Goal: Task Accomplishment & Management: Manage account settings

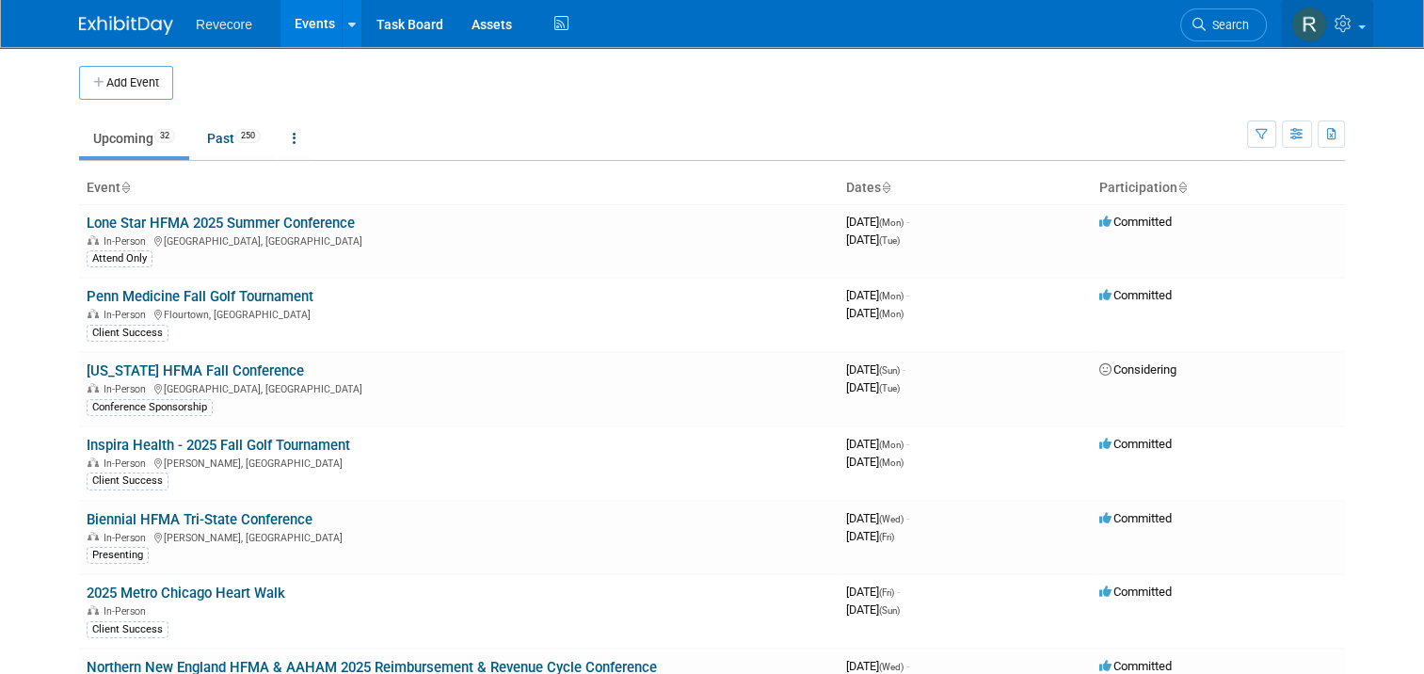
click at [1363, 38] on link at bounding box center [1327, 23] width 92 height 47
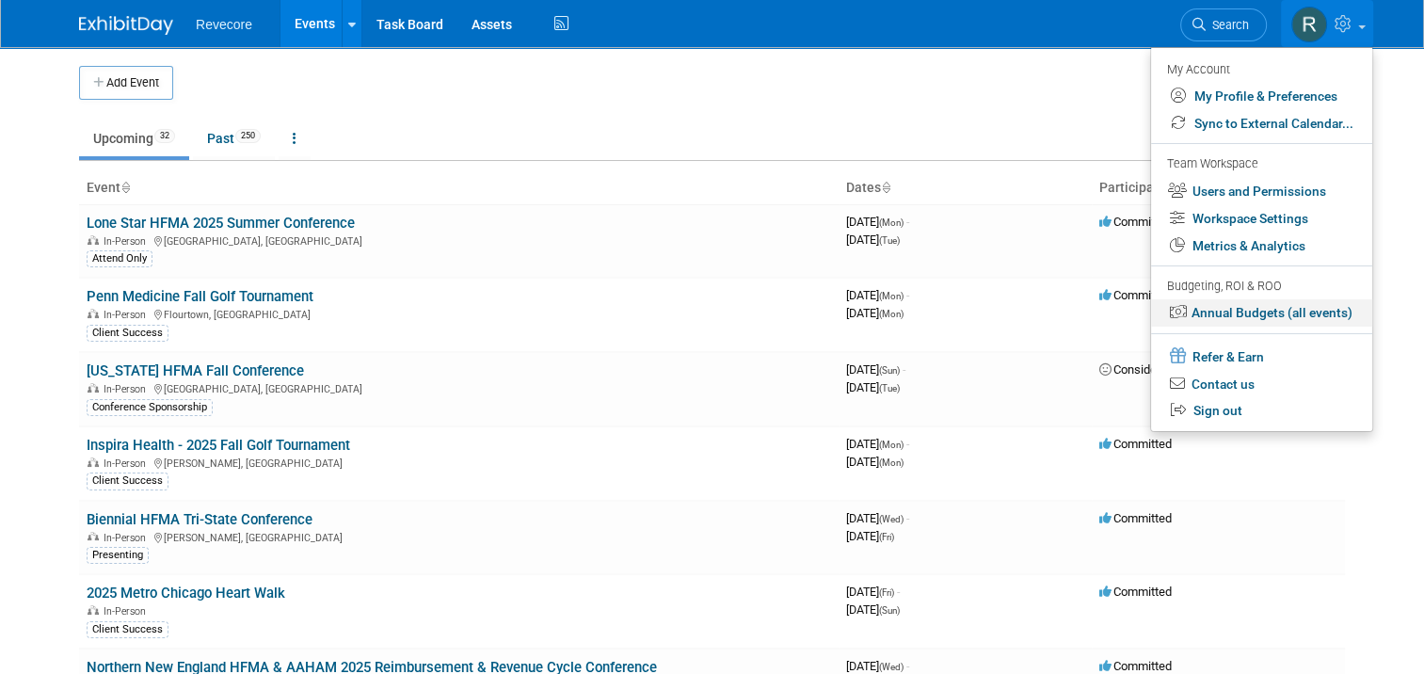
click at [1329, 312] on link "Annual Budgets (all events)" at bounding box center [1261, 312] width 221 height 27
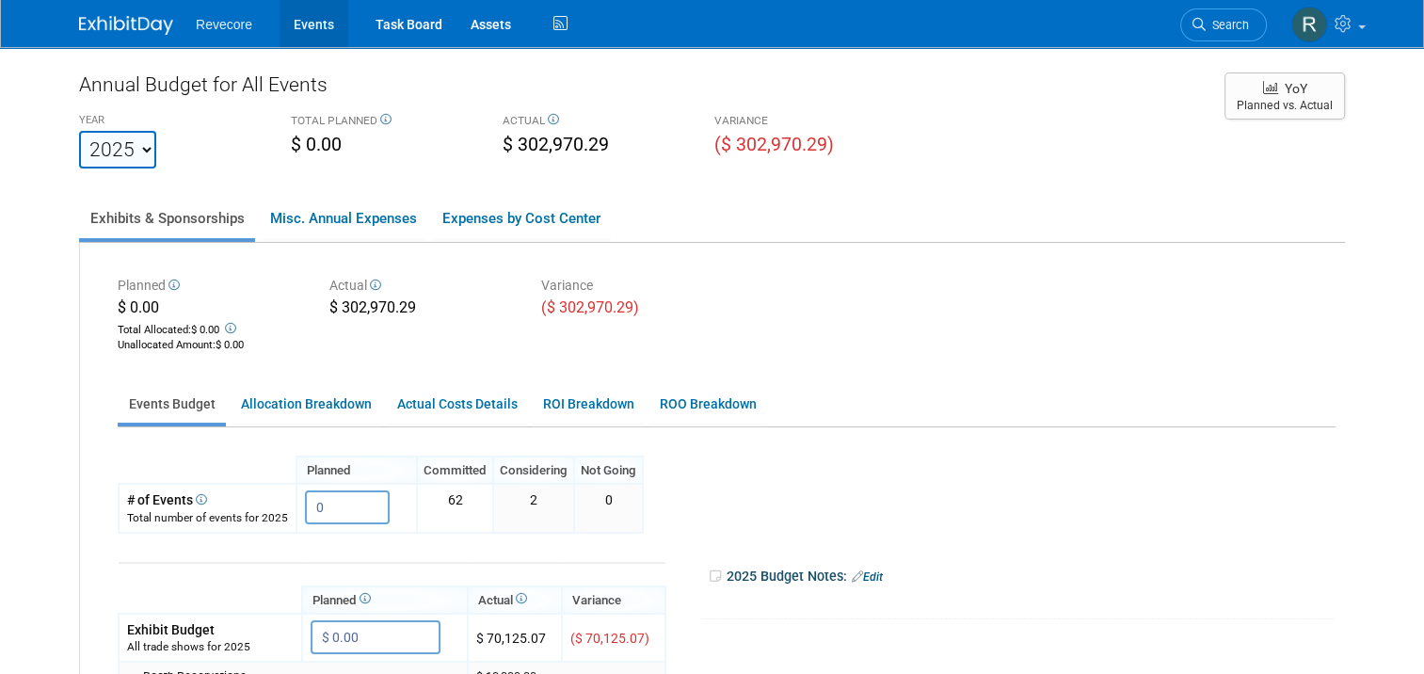
click at [288, 23] on link "Events" at bounding box center [314, 23] width 69 height 47
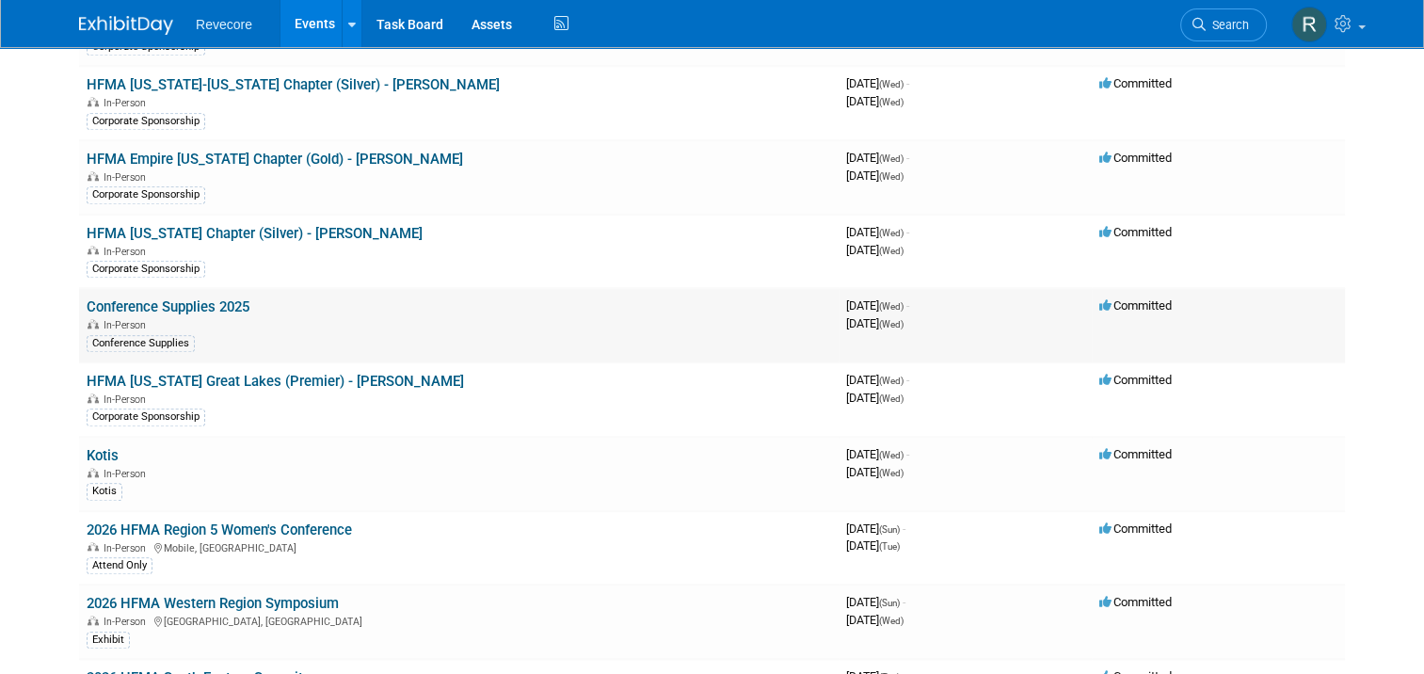
scroll to position [1694, 0]
click at [178, 298] on link "Conference Supplies 2025" at bounding box center [168, 306] width 163 height 17
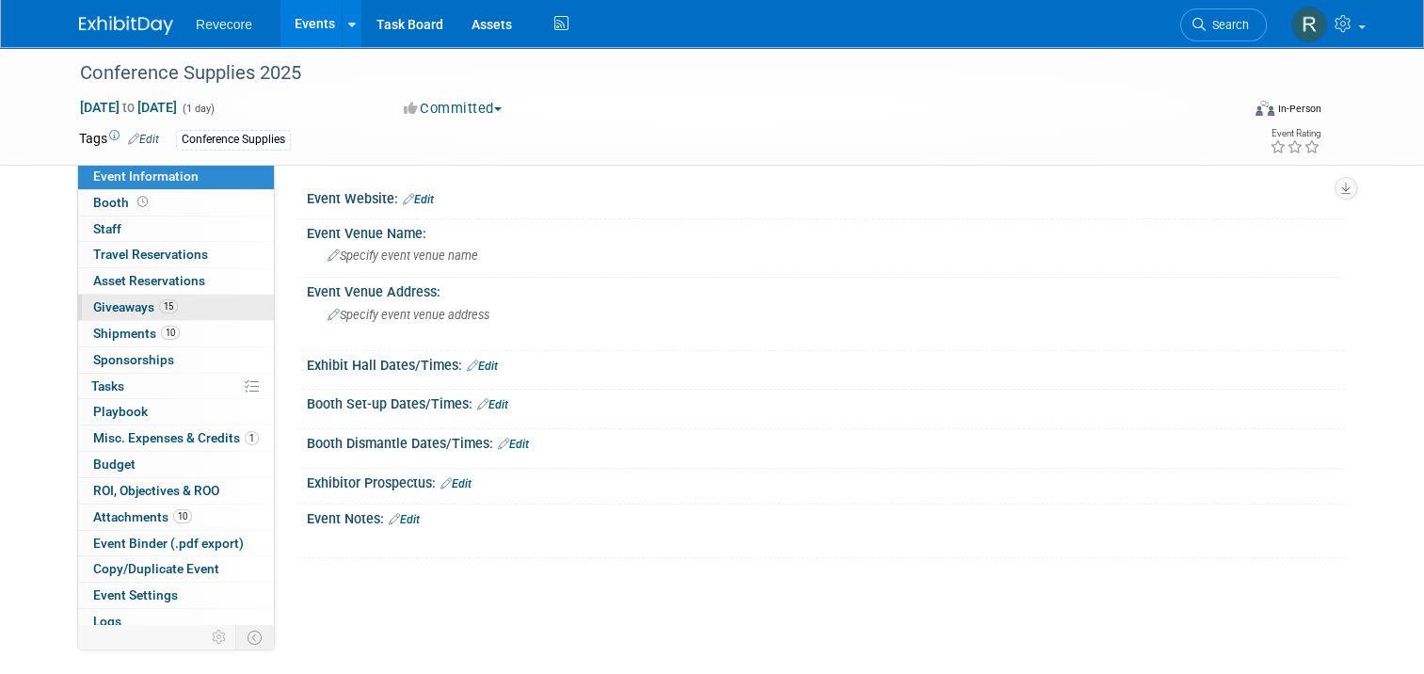
click at [181, 296] on link "15 Giveaways 15" at bounding box center [176, 307] width 196 height 25
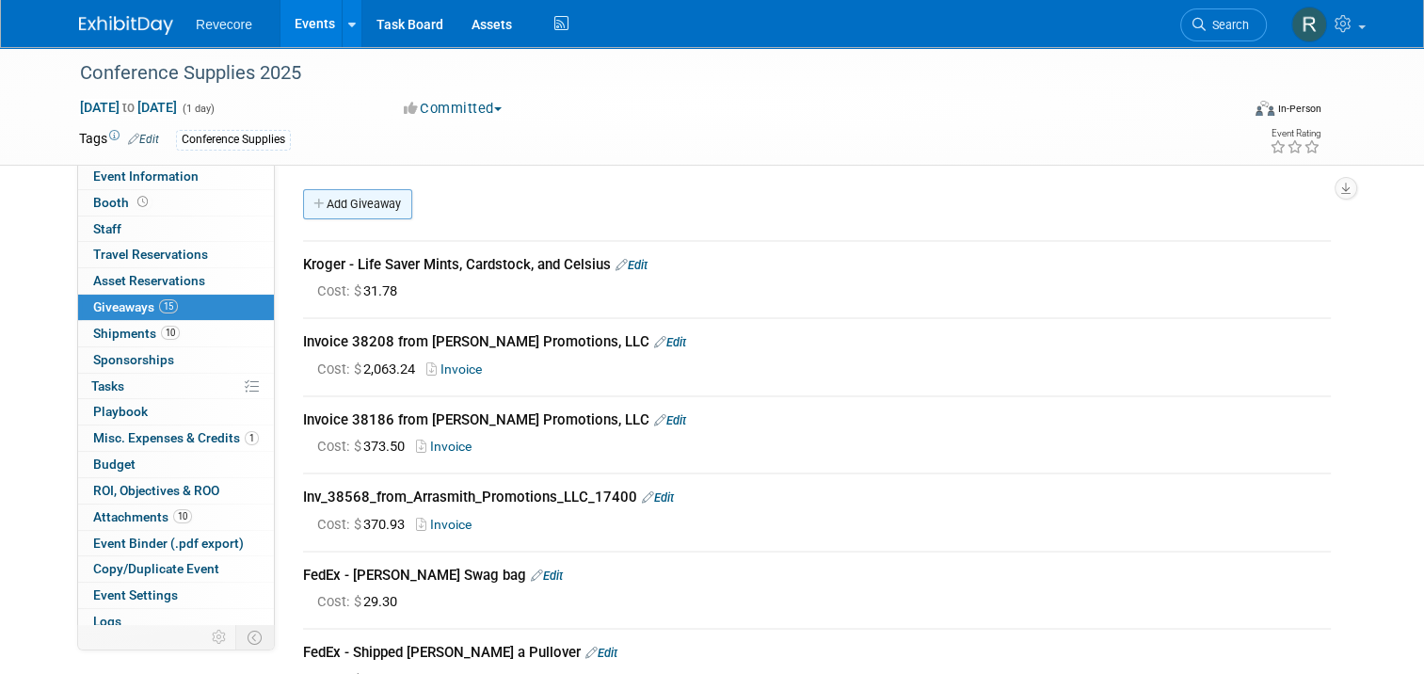
click at [369, 202] on link "Add Giveaway" at bounding box center [357, 204] width 109 height 30
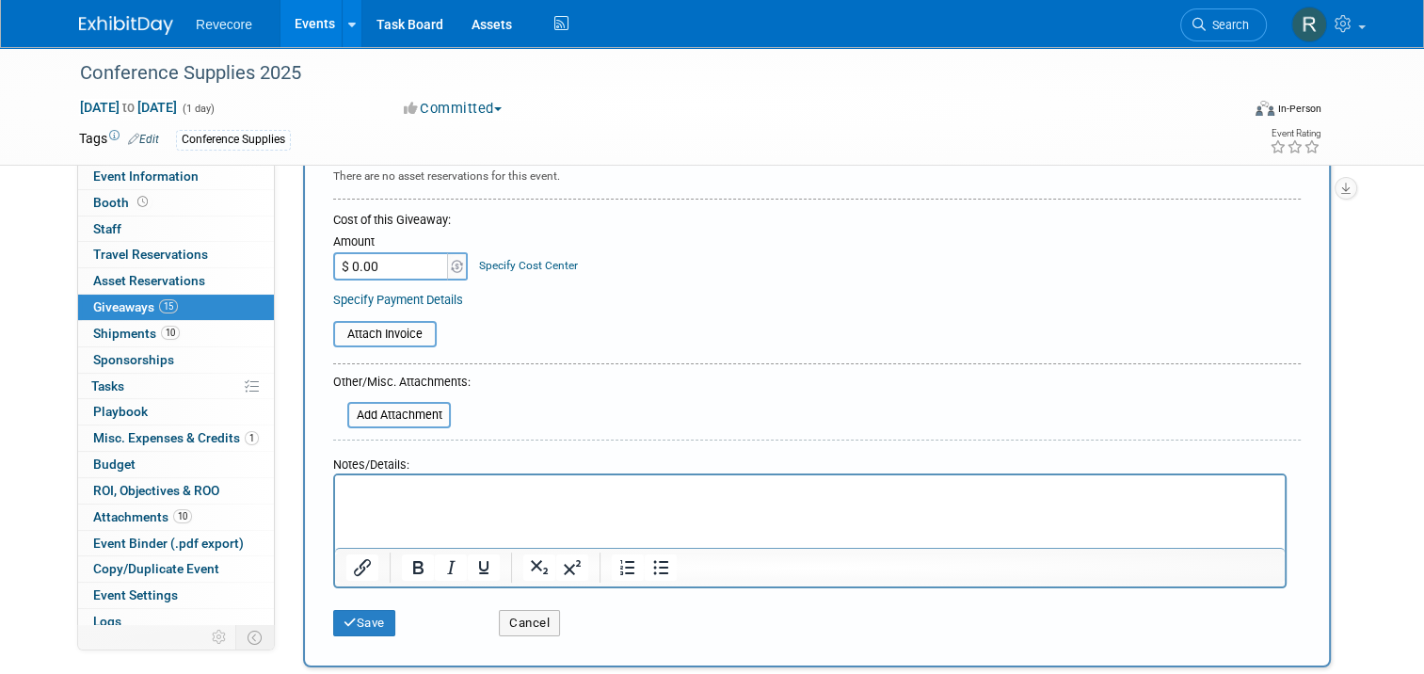
scroll to position [188, 0]
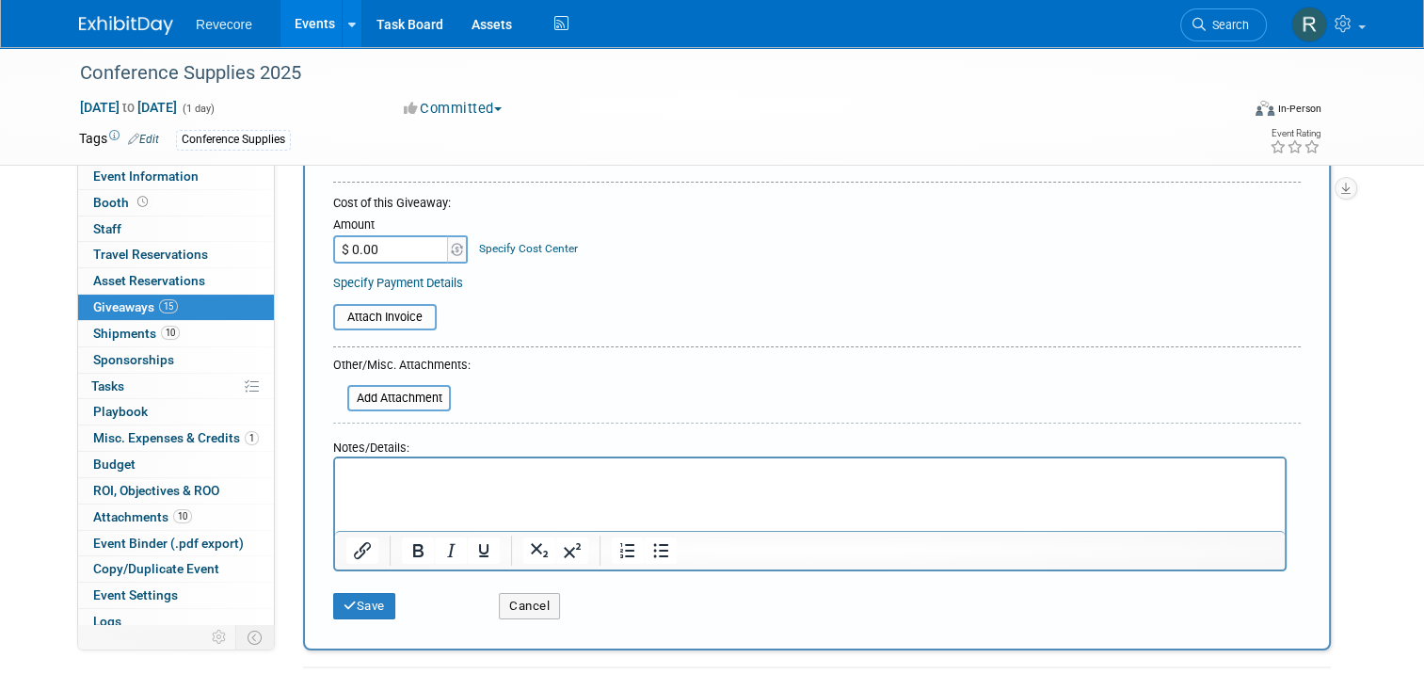
type input "Walgreens - Mints"
click at [395, 251] on input "$ 0.00" at bounding box center [392, 249] width 118 height 28
type input "$ 14.25"
click at [734, 288] on div "Specify Payment Details" at bounding box center [816, 283] width 967 height 20
click at [344, 600] on icon "submit" at bounding box center [350, 606] width 13 height 12
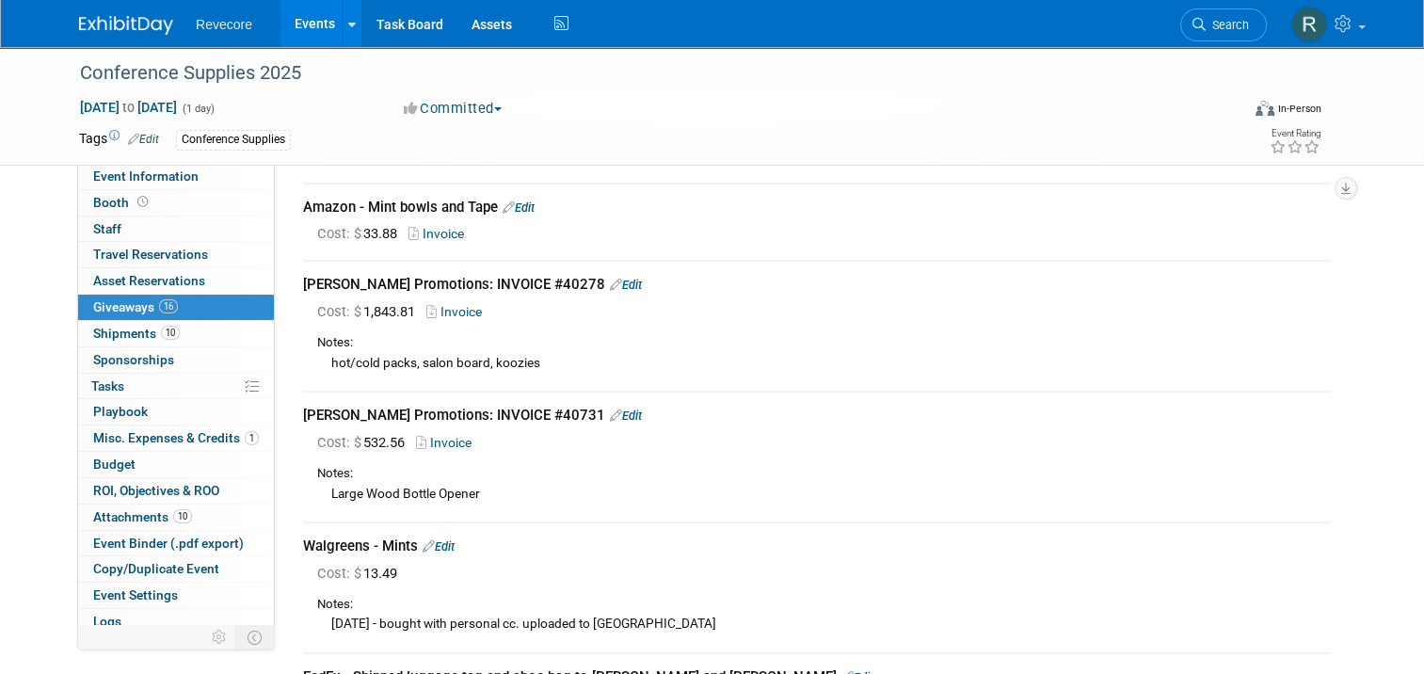
scroll to position [318, 0]
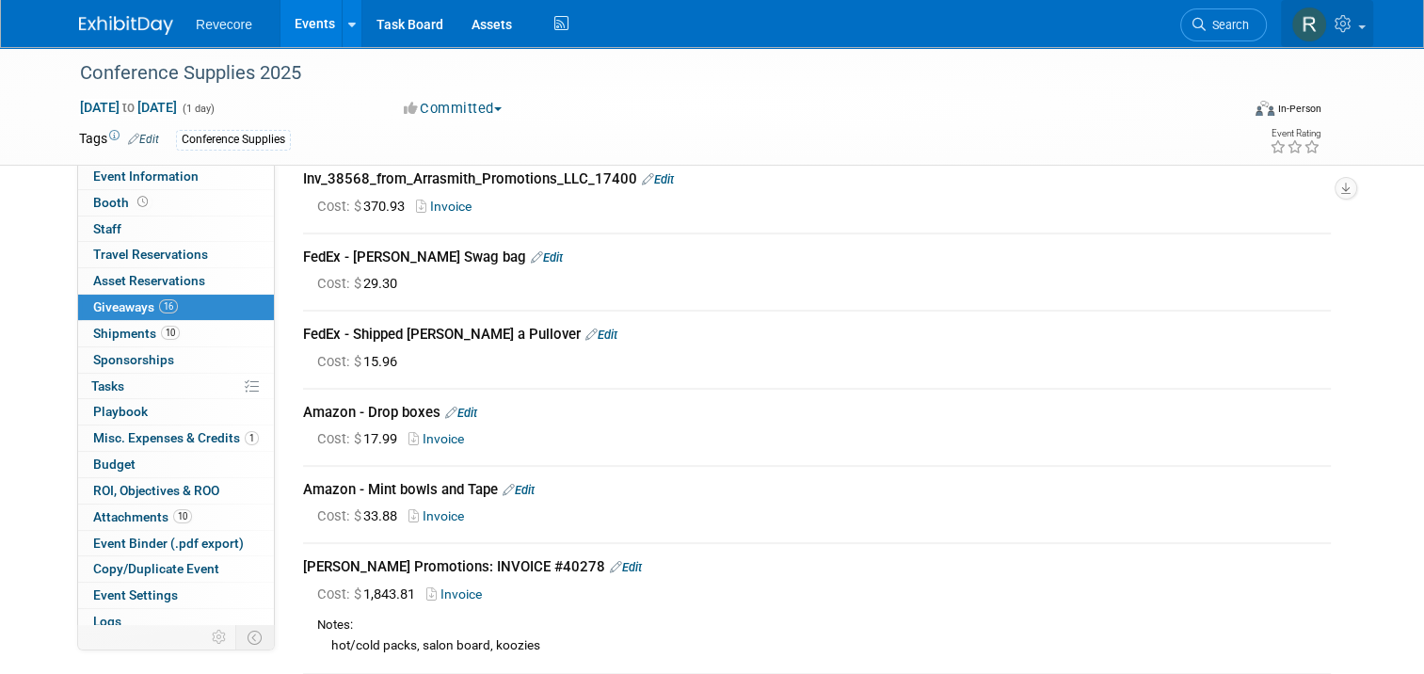
click at [1367, 36] on link at bounding box center [1327, 23] width 92 height 47
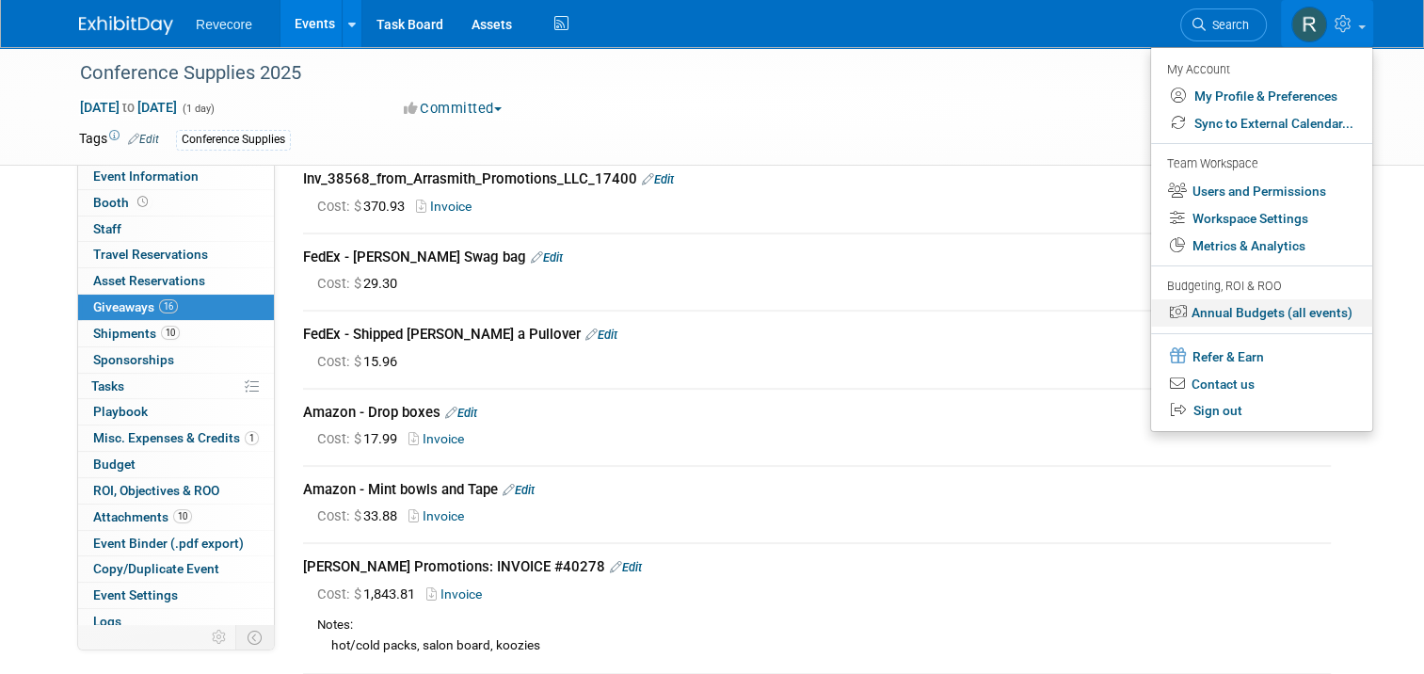
click at [1291, 314] on link "Annual Budgets (all events)" at bounding box center [1261, 312] width 221 height 27
